Goal: Task Accomplishment & Management: Use online tool/utility

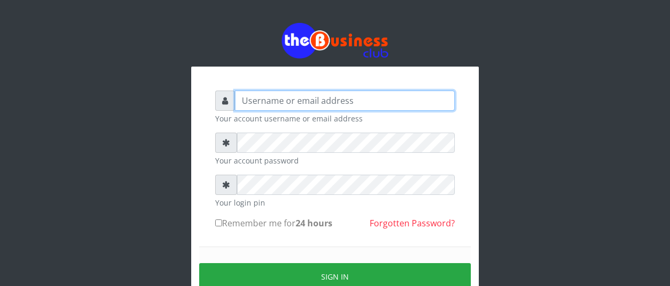
type input "BUZORSONIA"
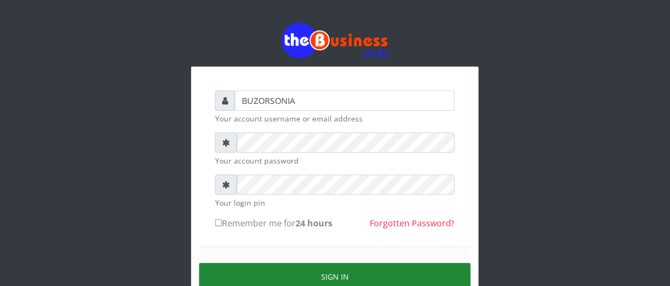
click at [234, 272] on button "Sign in" at bounding box center [334, 276] width 271 height 27
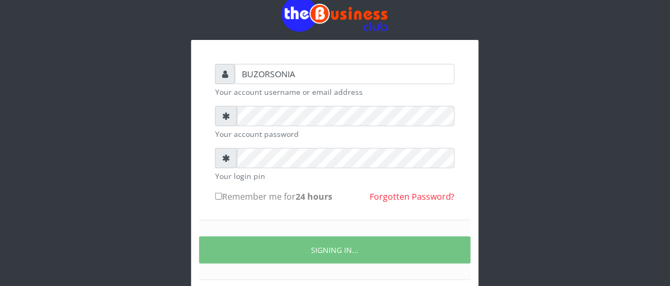
scroll to position [53, 0]
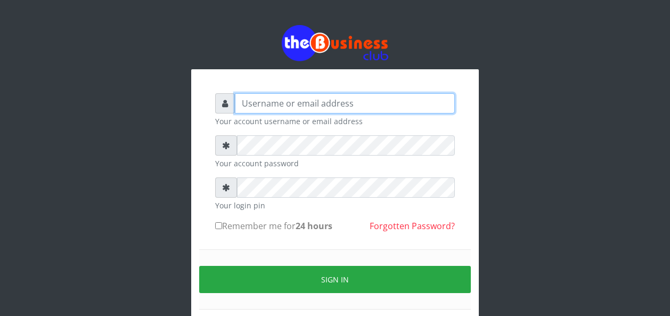
type input "BUZORSONIA"
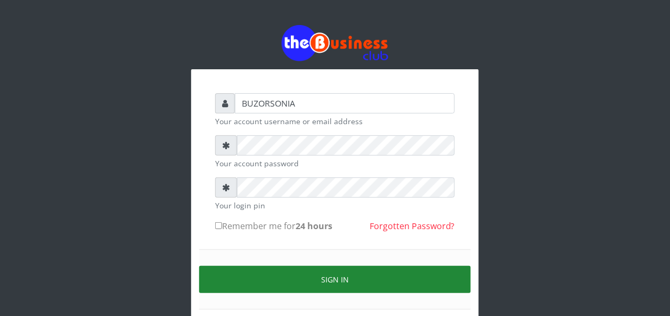
click at [285, 283] on button "Sign in" at bounding box center [334, 279] width 271 height 27
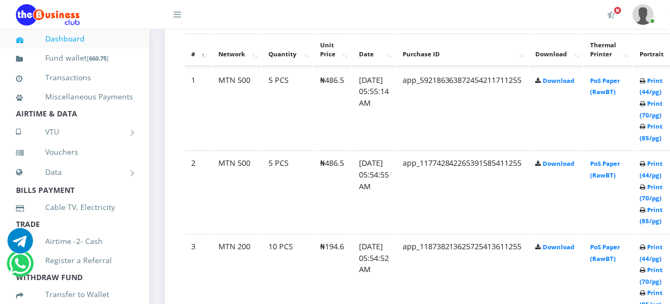
scroll to position [712, 0]
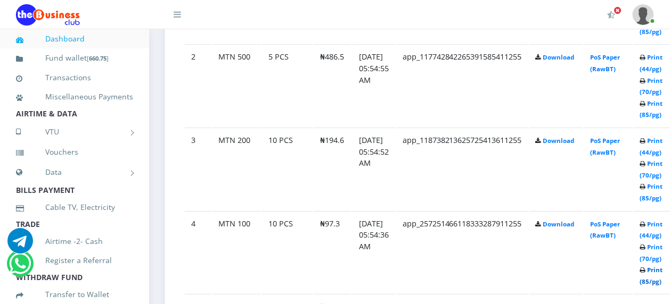
click at [663, 270] on link "Print (85/pg)" at bounding box center [651, 276] width 23 height 20
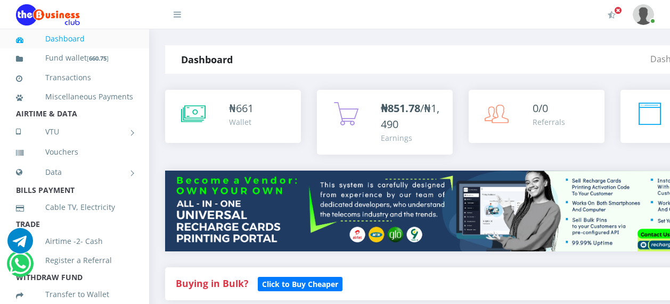
scroll to position [678, 0]
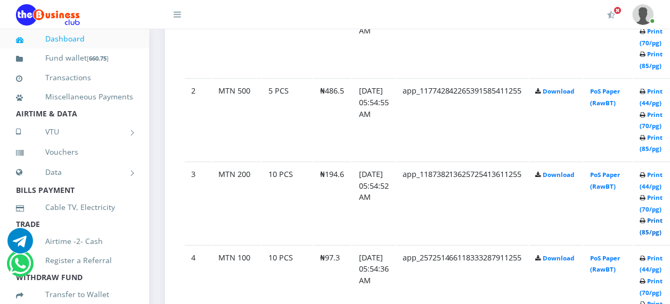
click at [663, 221] on link "Print (85/pg)" at bounding box center [651, 227] width 23 height 20
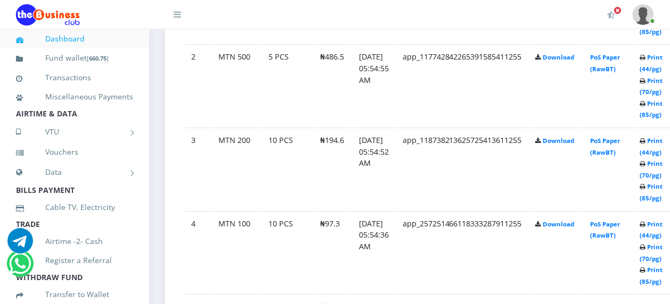
scroll to position [685, 0]
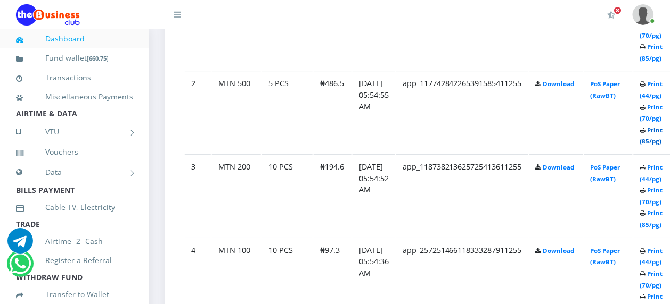
click at [663, 132] on link "Print (85/pg)" at bounding box center [651, 136] width 23 height 20
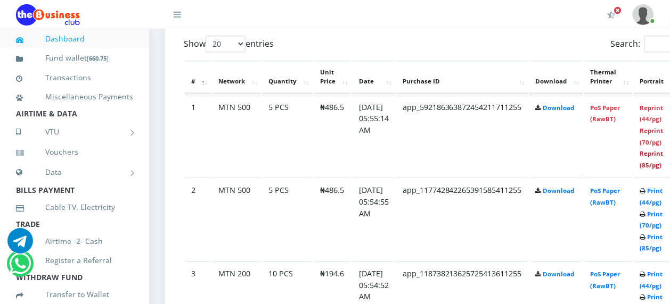
click at [663, 150] on link "Reprint (85/pg)" at bounding box center [651, 160] width 23 height 20
click at [663, 240] on link "Print (85/pg)" at bounding box center [651, 243] width 23 height 20
